Goal: Task Accomplishment & Management: Manage account settings

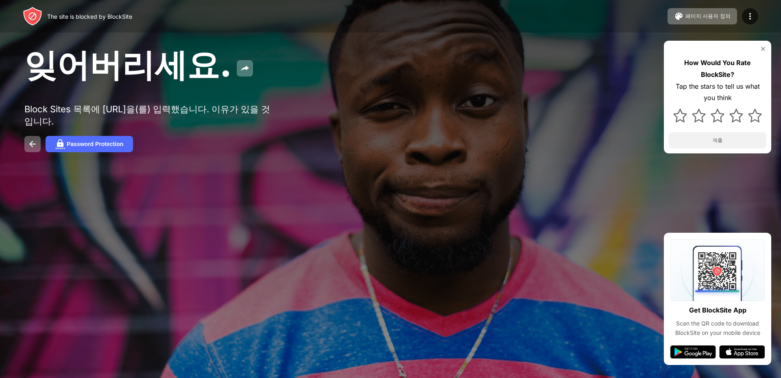
drag, startPoint x: 744, startPoint y: 0, endPoint x: 399, endPoint y: 81, distance: 354.6
click at [386, 84] on div "잊어버리세요." at bounding box center [317, 66] width 586 height 44
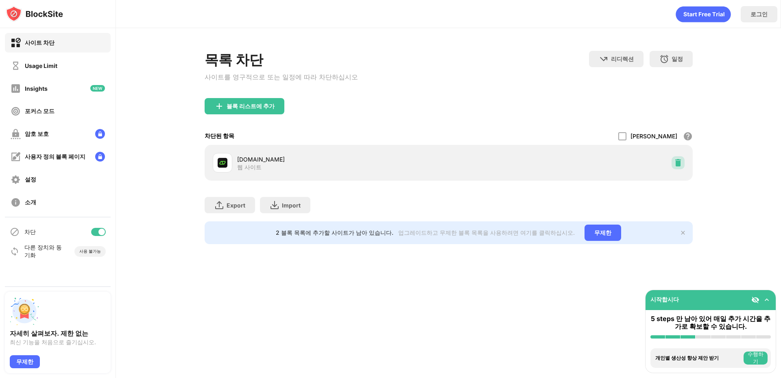
click at [673, 169] on div at bounding box center [677, 162] width 13 height 13
